Goal: Information Seeking & Learning: Find specific fact

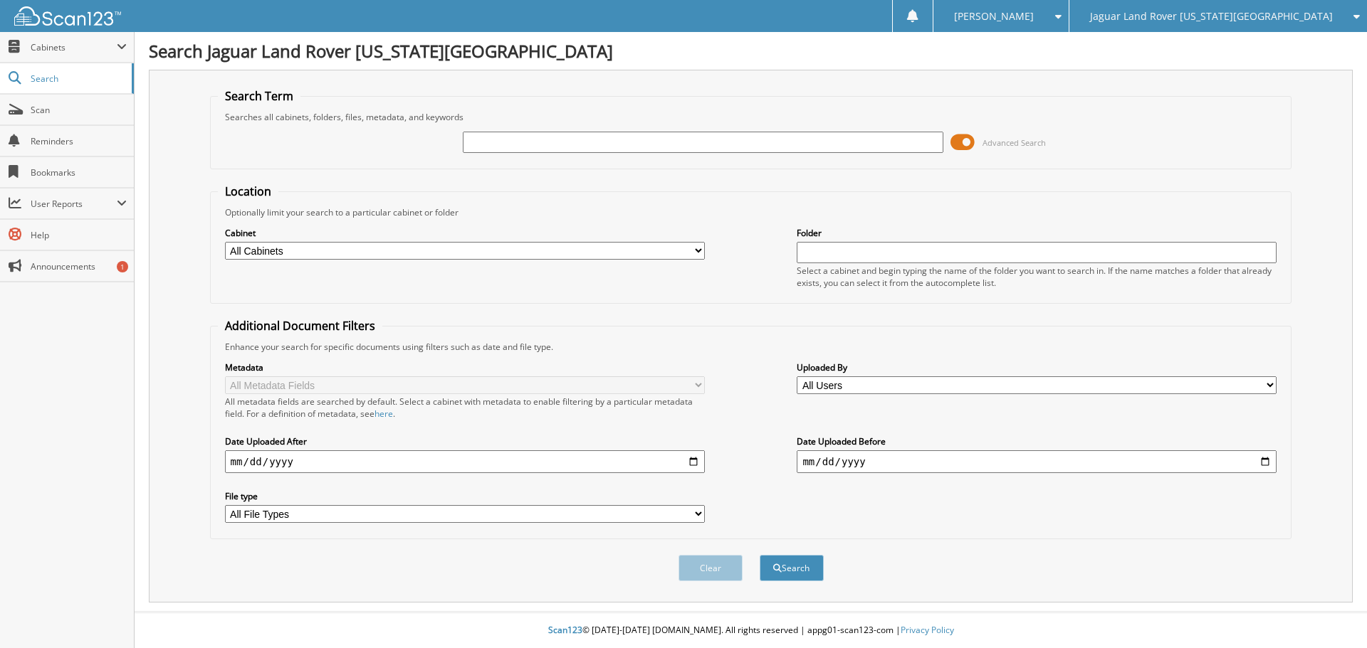
drag, startPoint x: 673, startPoint y: 159, endPoint x: 675, endPoint y: 142, distance: 17.9
click at [673, 158] on div "Advanced Search" at bounding box center [751, 142] width 1066 height 38
click at [675, 142] on input "text" at bounding box center [703, 142] width 480 height 21
type input "023806"
click at [759, 555] on button "Search" at bounding box center [791, 568] width 64 height 26
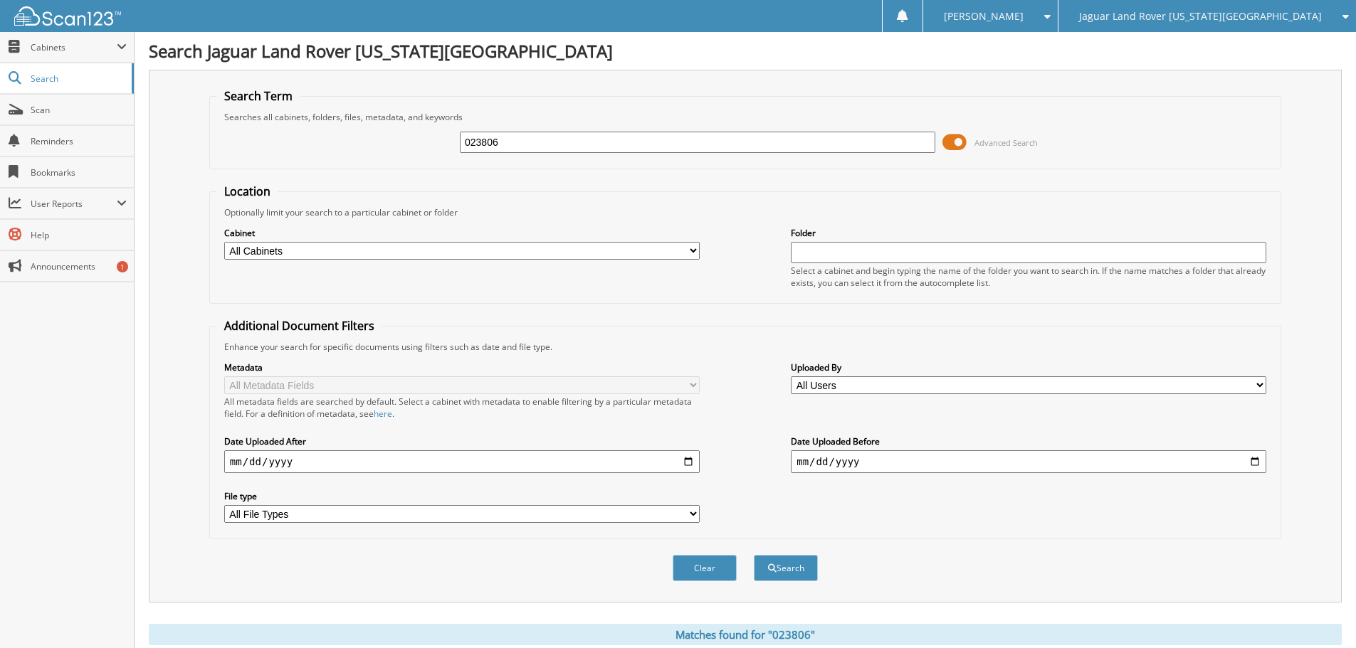
click at [519, 129] on div "023806 Advanced Search" at bounding box center [745, 142] width 1056 height 38
click at [520, 130] on div "023806 Advanced Search" at bounding box center [745, 142] width 1056 height 38
click at [525, 137] on input "023806" at bounding box center [697, 142] width 475 height 21
click at [1305, 23] on div "Jaguar Land Rover [US_STATE][GEOGRAPHIC_DATA]" at bounding box center [1207, 16] width 283 height 32
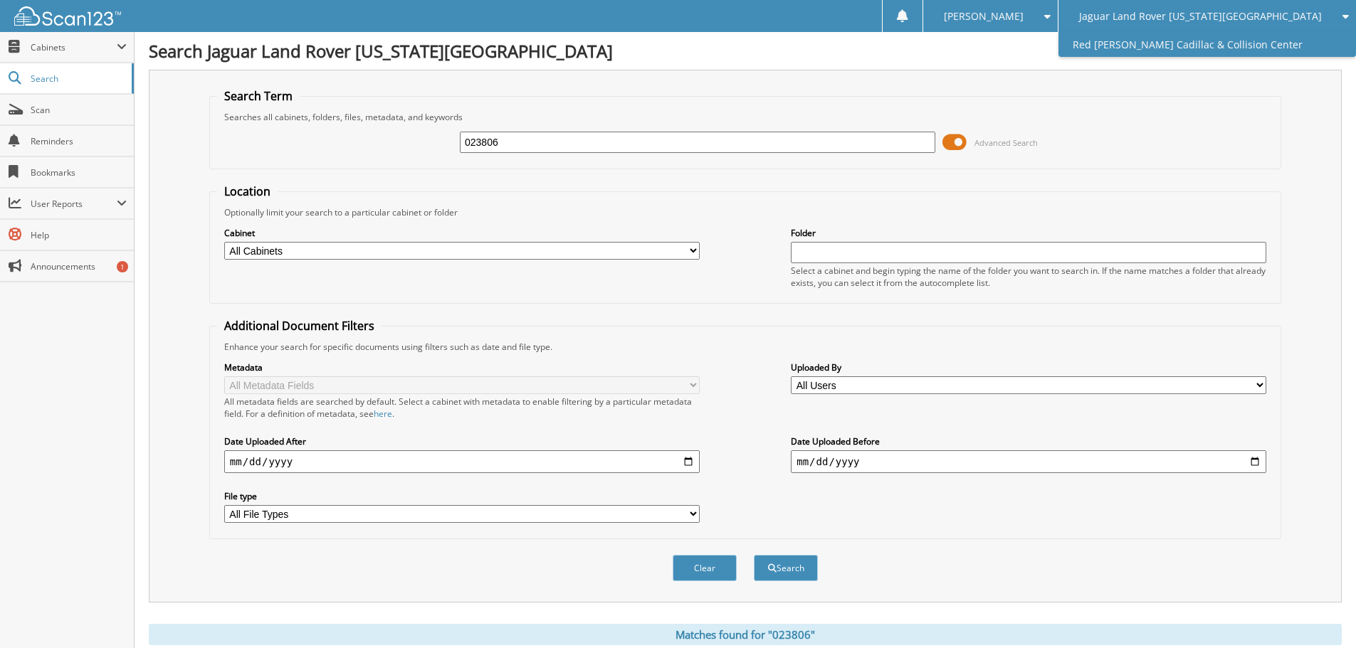
click at [1305, 48] on link "Red [PERSON_NAME] Cadillac & Collision Center" at bounding box center [1207, 44] width 298 height 25
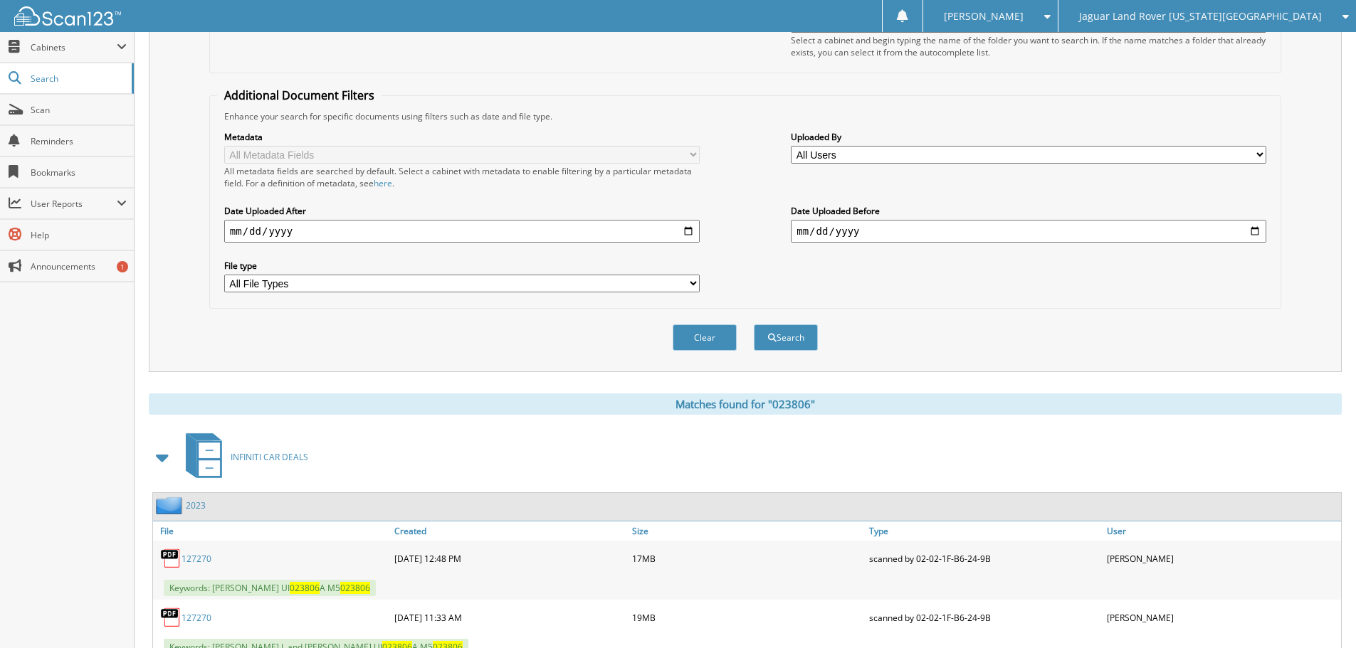
scroll to position [285, 0]
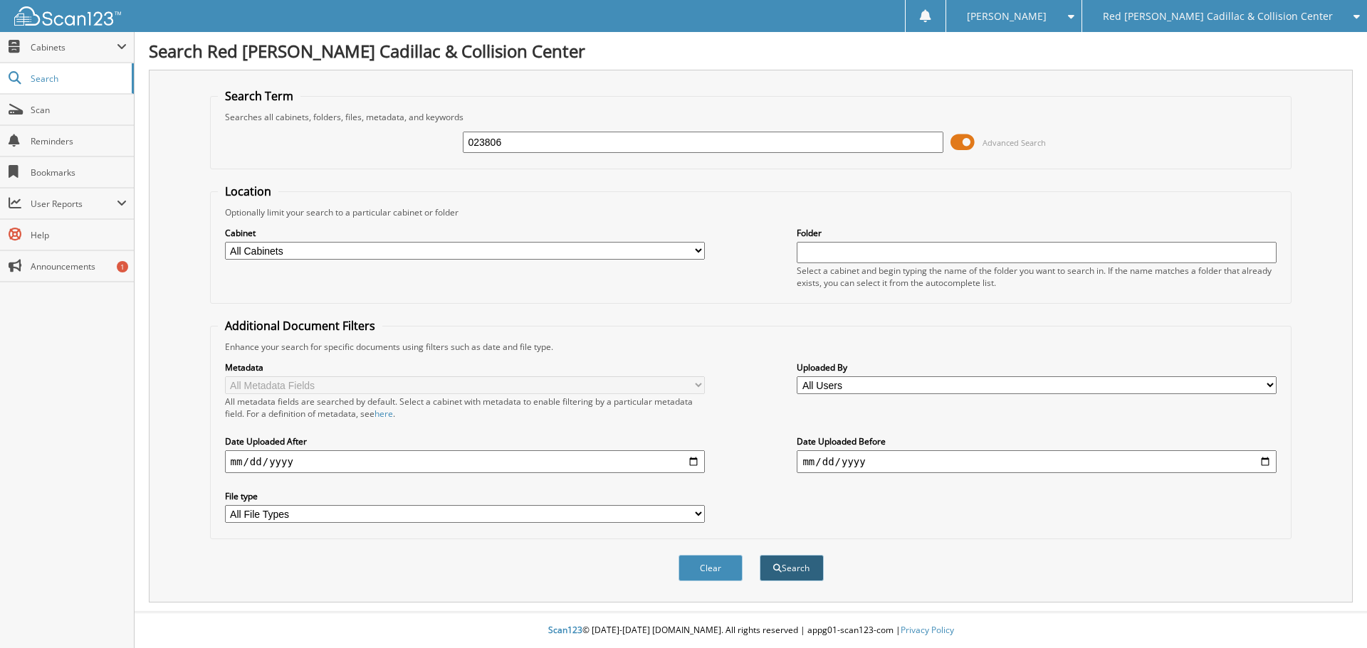
type input "023806"
click at [778, 565] on span "submit" at bounding box center [777, 568] width 9 height 9
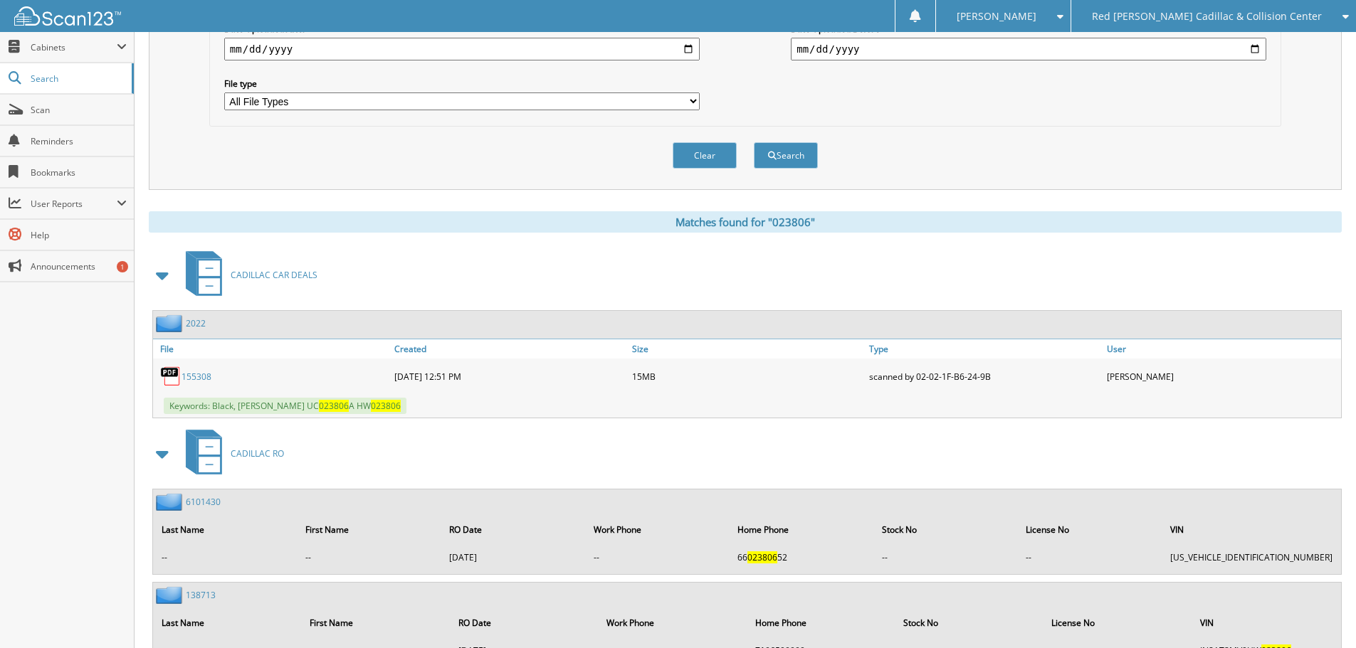
scroll to position [427, 0]
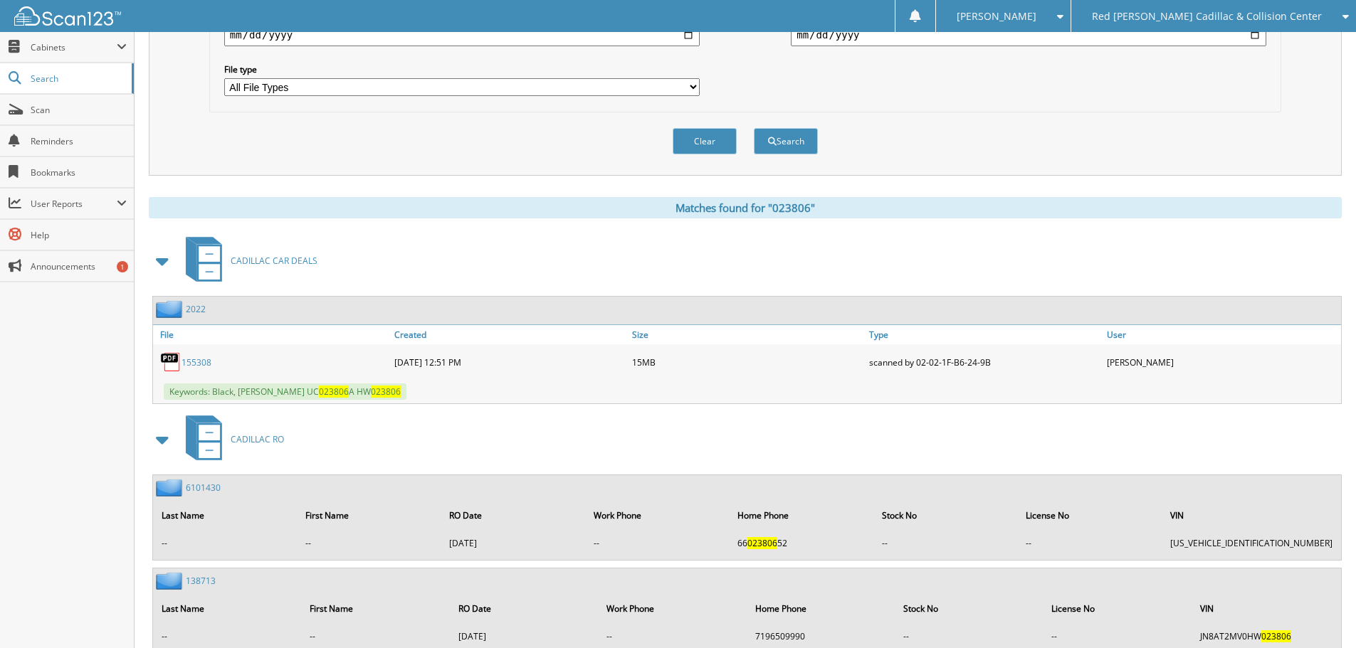
click at [26, 345] on div "Close Cabinets This Company All Companies Search Scan" at bounding box center [67, 340] width 135 height 616
click at [192, 364] on link "155308" at bounding box center [197, 363] width 30 height 12
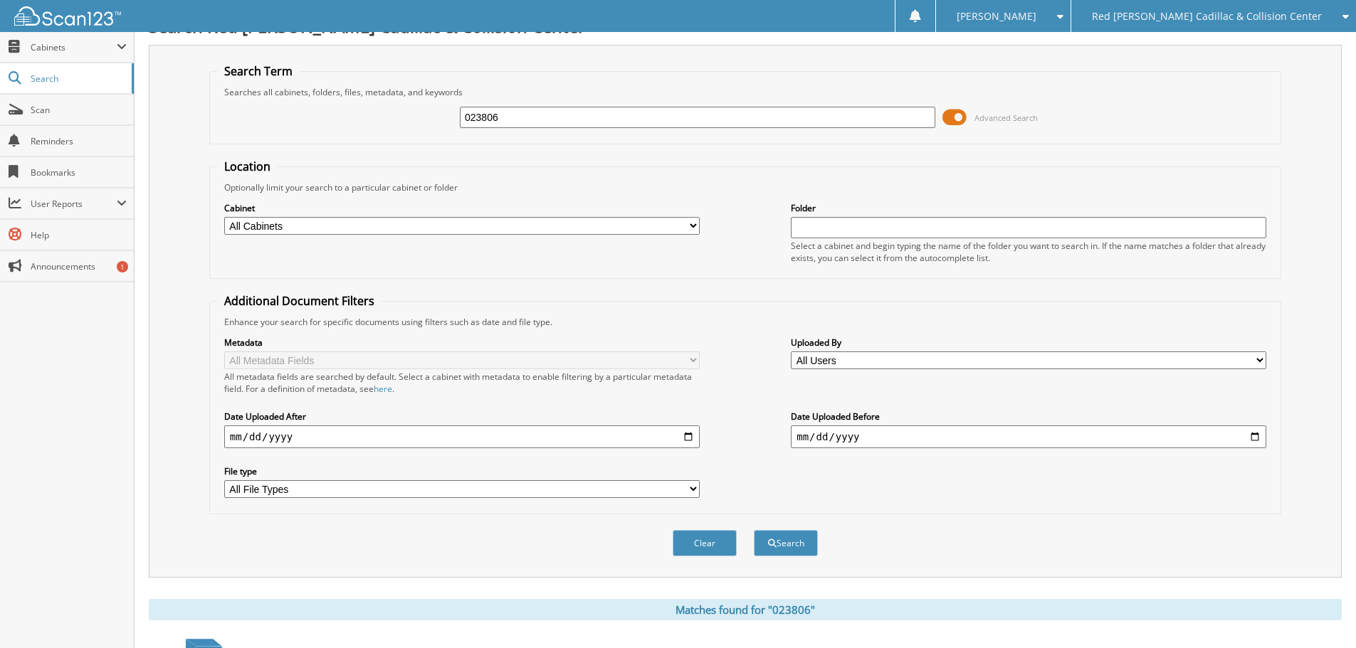
scroll to position [0, 0]
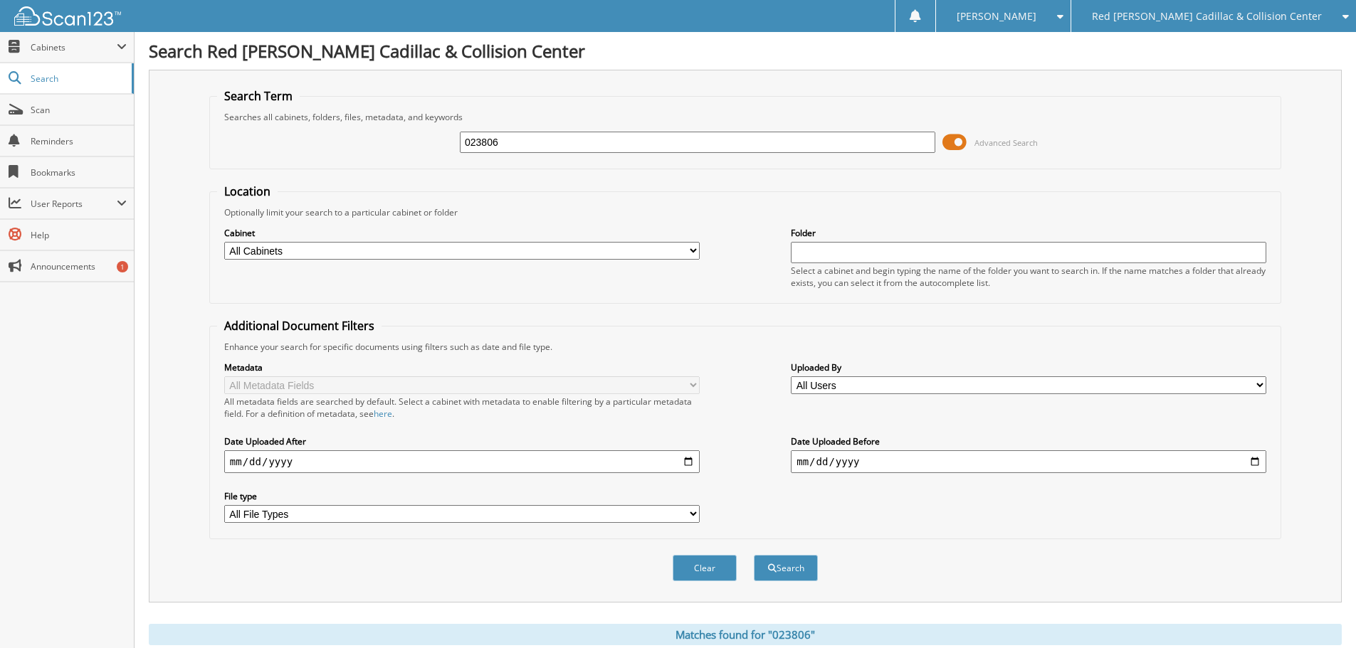
click at [573, 138] on input "023806" at bounding box center [697, 142] width 475 height 21
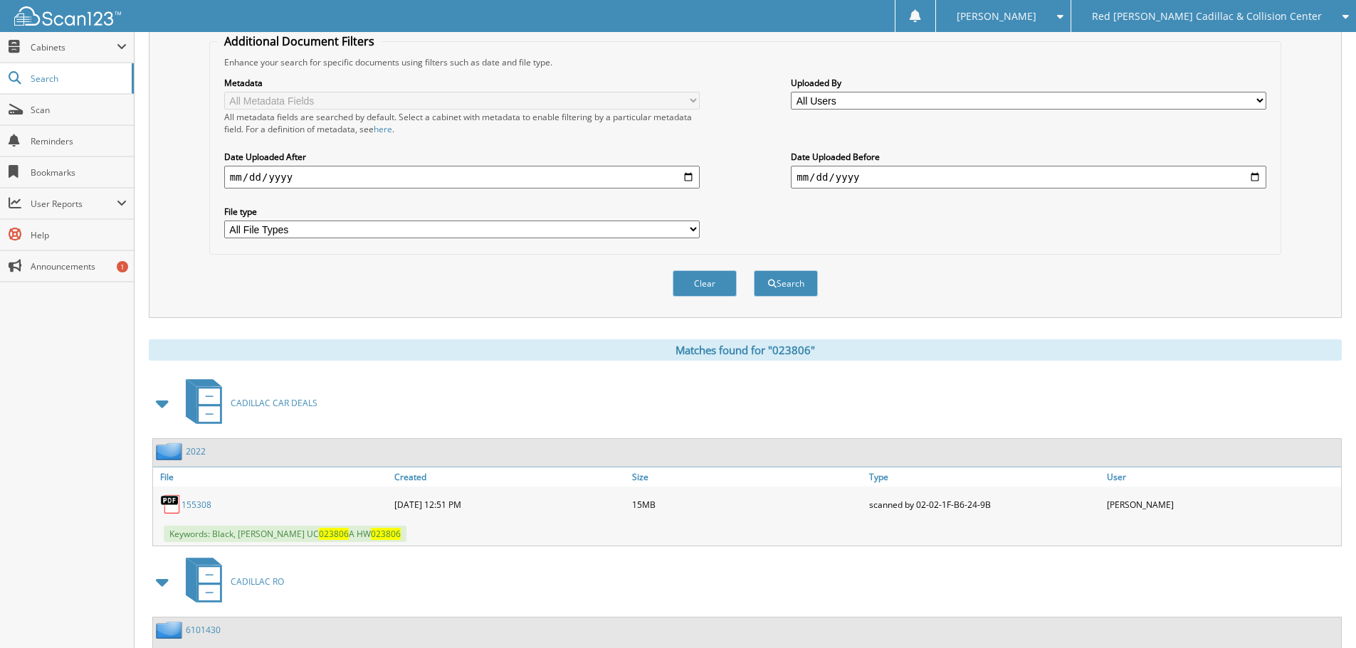
scroll to position [356, 0]
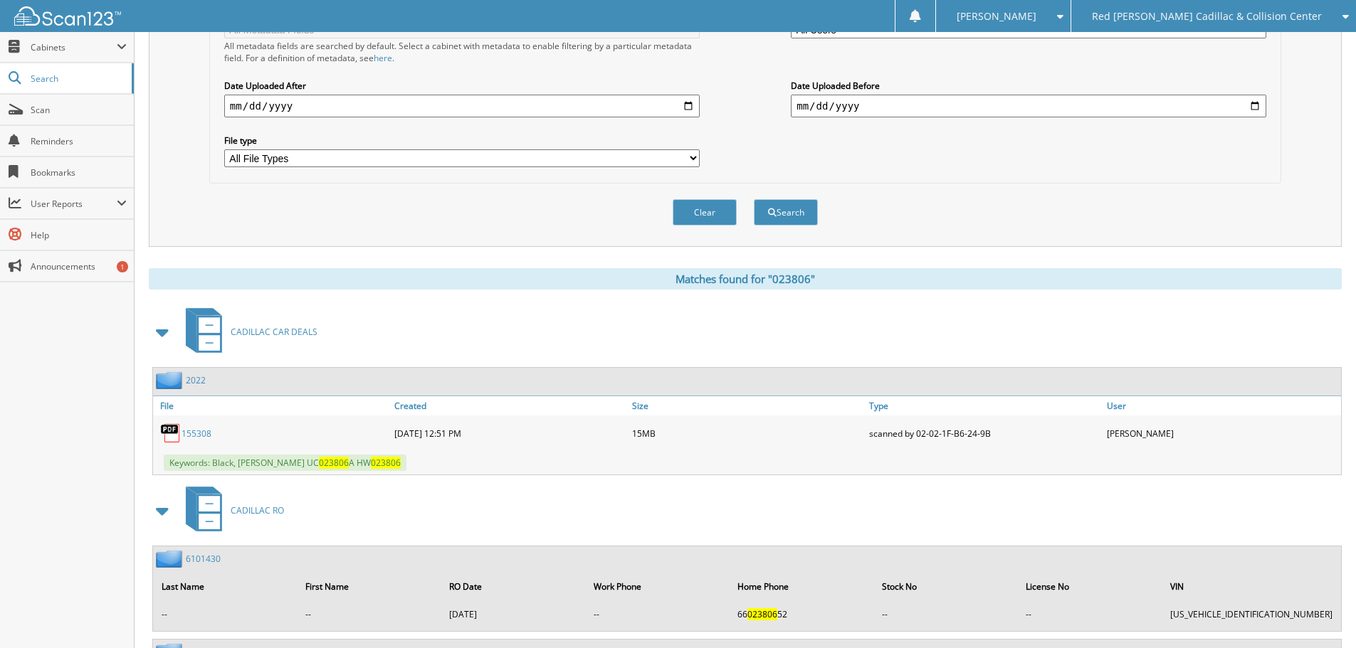
click at [1211, 172] on div "Metadata All Metadata Fields All metadata fields are searched by default. Selec…" at bounding box center [745, 86] width 1056 height 179
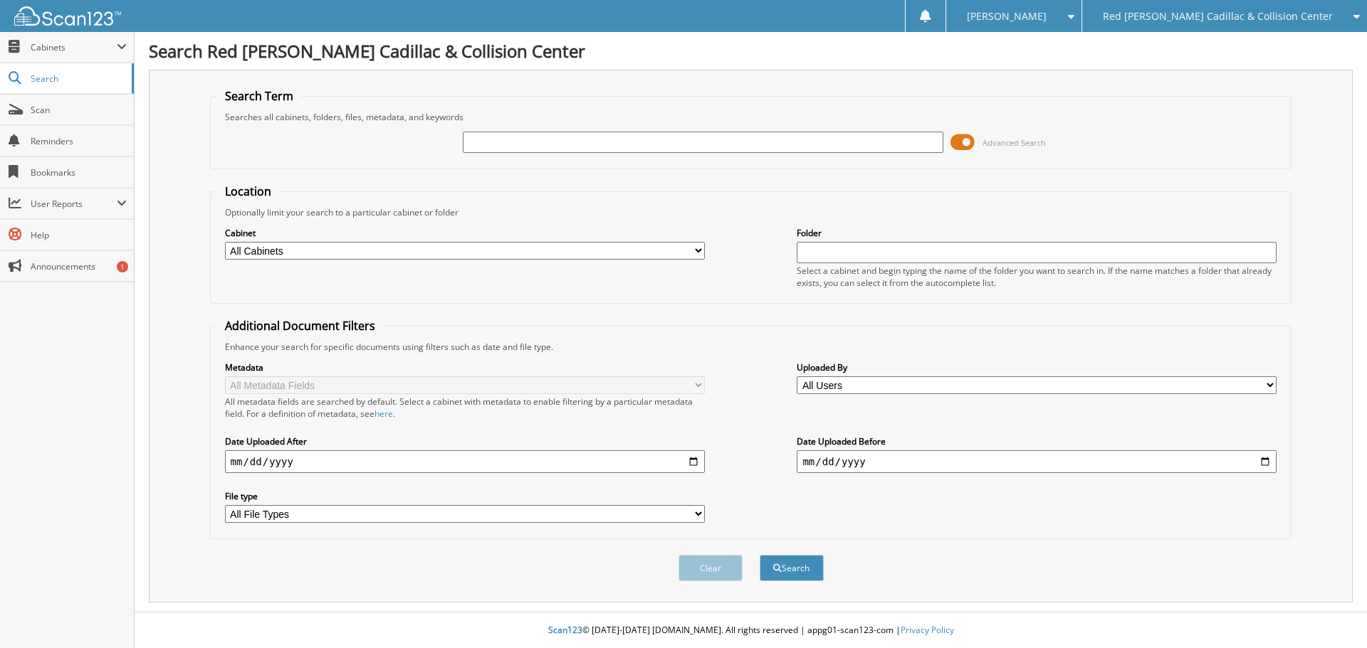
click at [703, 136] on input "text" at bounding box center [703, 142] width 480 height 21
type input "023806"
click at [759, 555] on button "Search" at bounding box center [791, 568] width 64 height 26
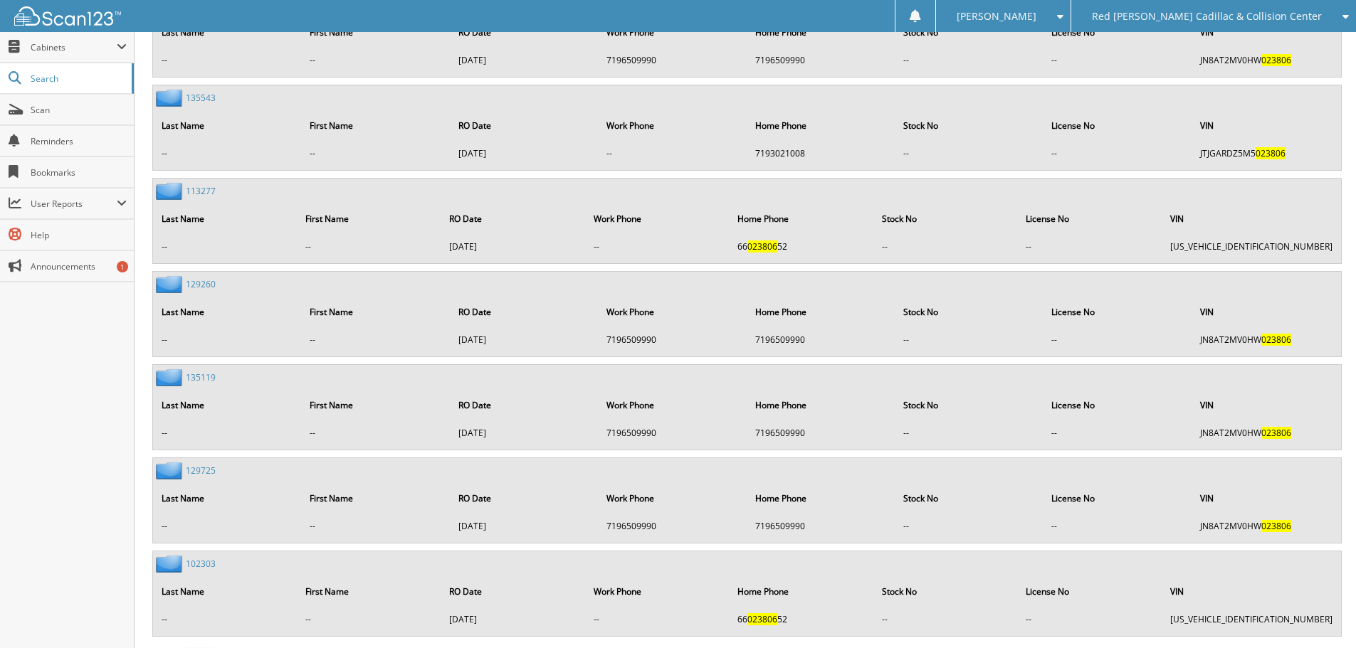
scroll to position [1229, 0]
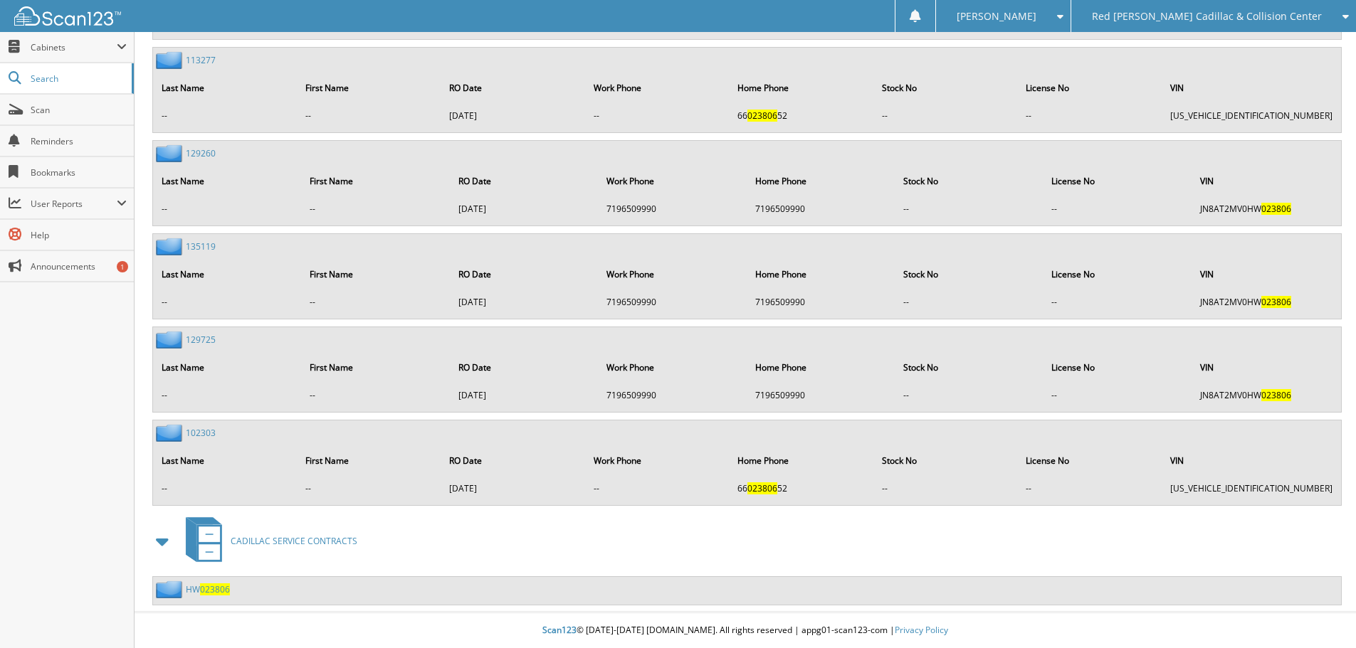
click at [212, 581] on div "HW 023806" at bounding box center [191, 590] width 77 height 18
click at [212, 584] on span "023806" at bounding box center [215, 590] width 30 height 12
